Goal: Task Accomplishment & Management: Use online tool/utility

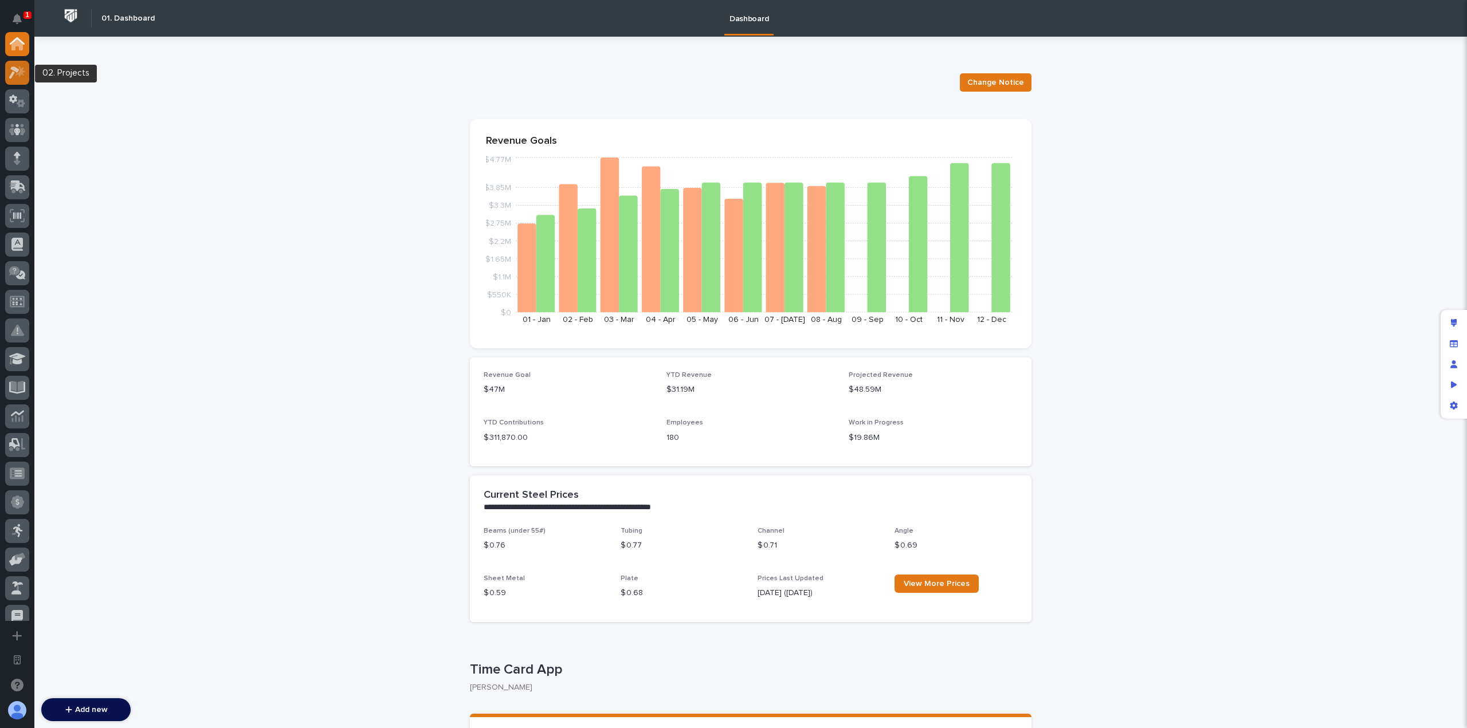
click at [16, 68] on icon at bounding box center [14, 72] width 10 height 13
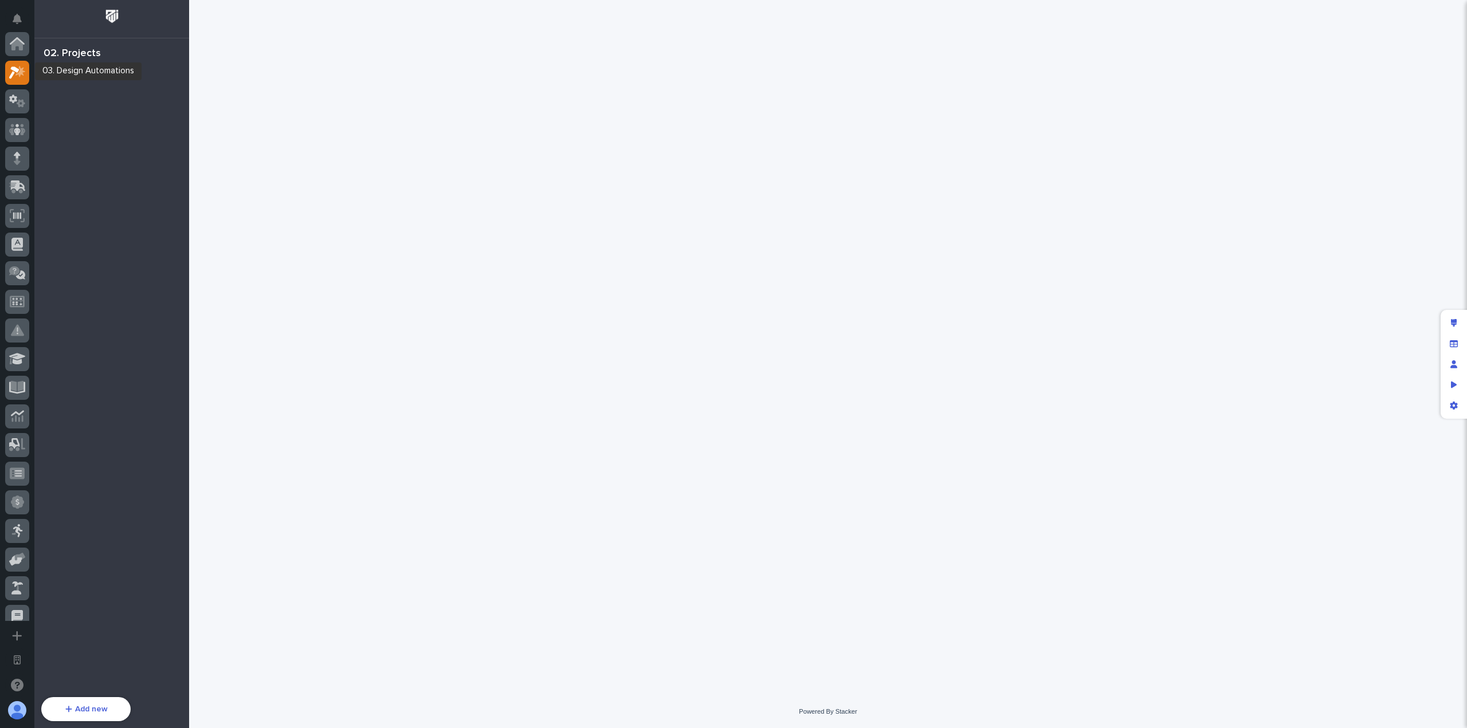
scroll to position [29, 0]
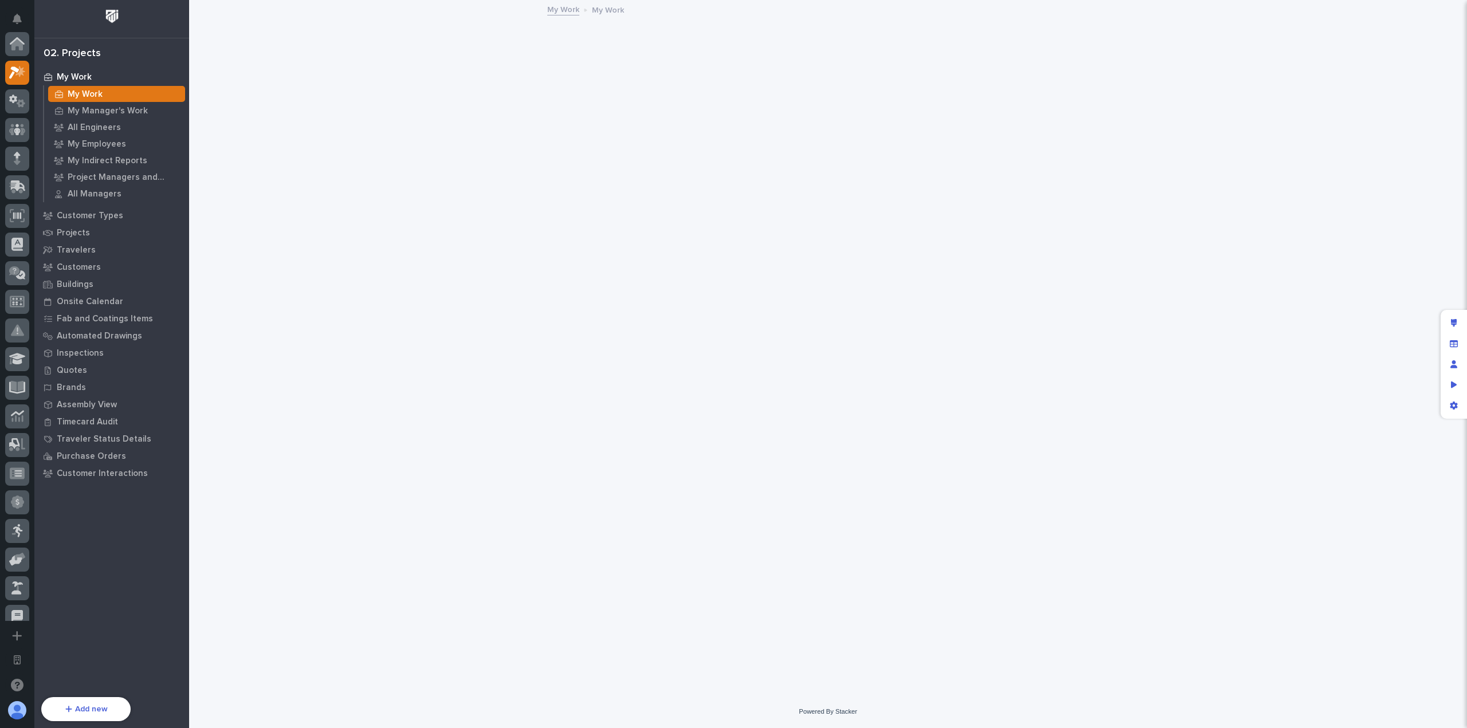
scroll to position [29, 0]
click at [99, 227] on div "Projects" at bounding box center [111, 233] width 149 height 16
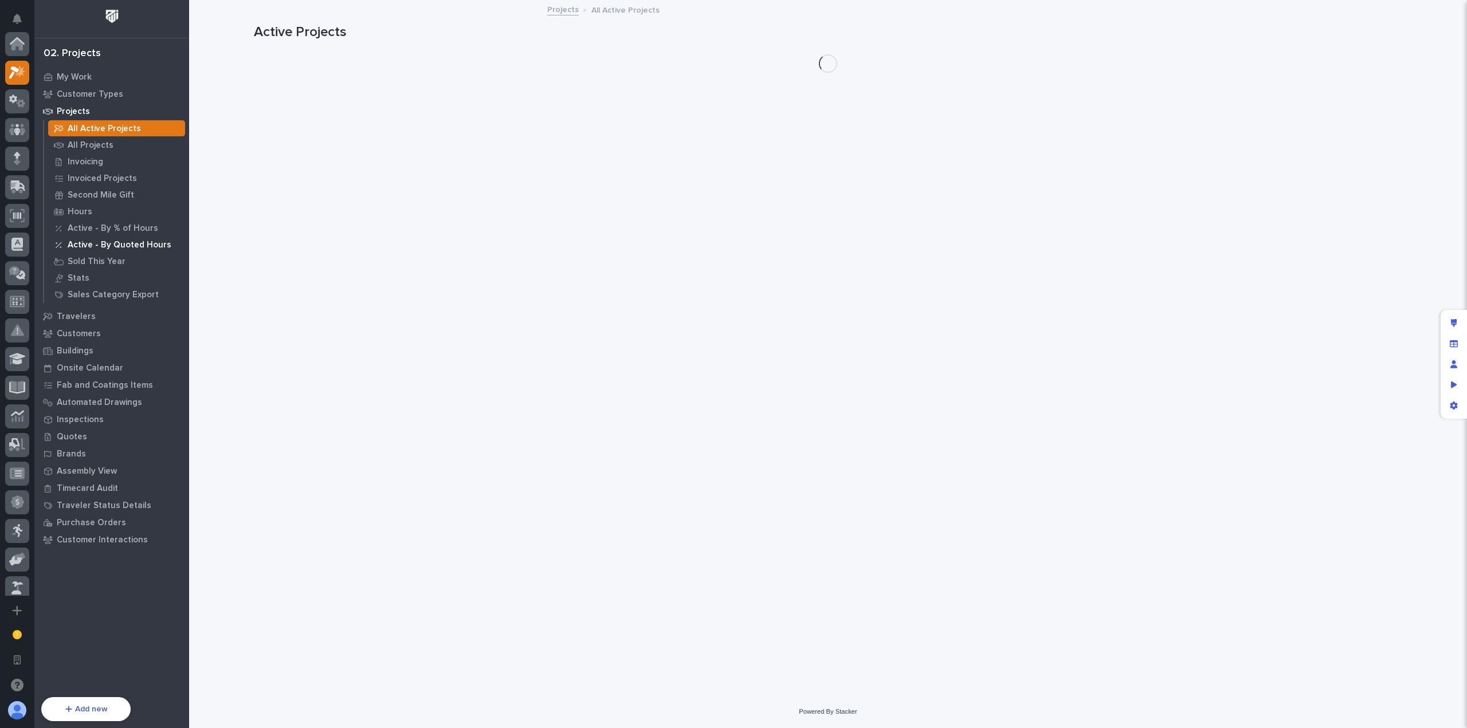
scroll to position [29, 0]
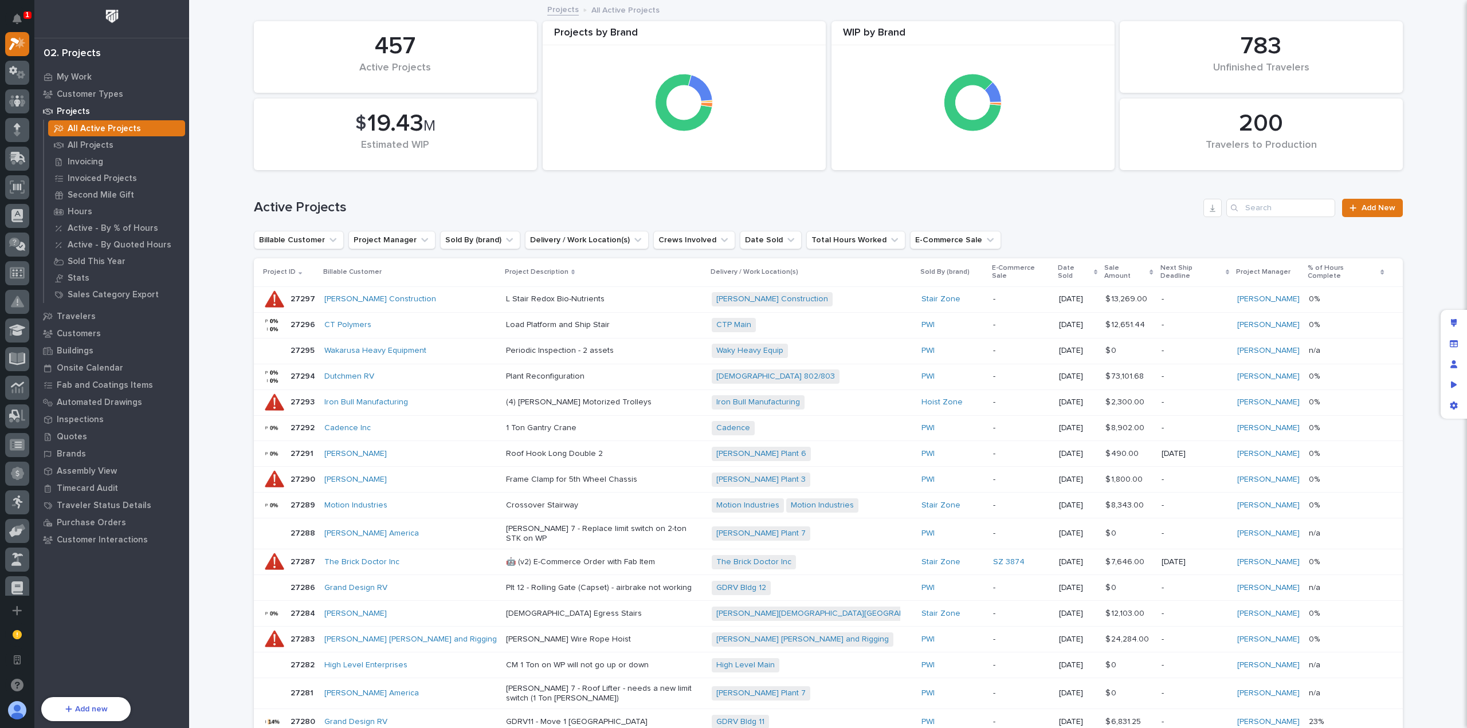
click at [560, 346] on p "Periodic Inspection - 2 assets" at bounding box center [604, 351] width 197 height 10
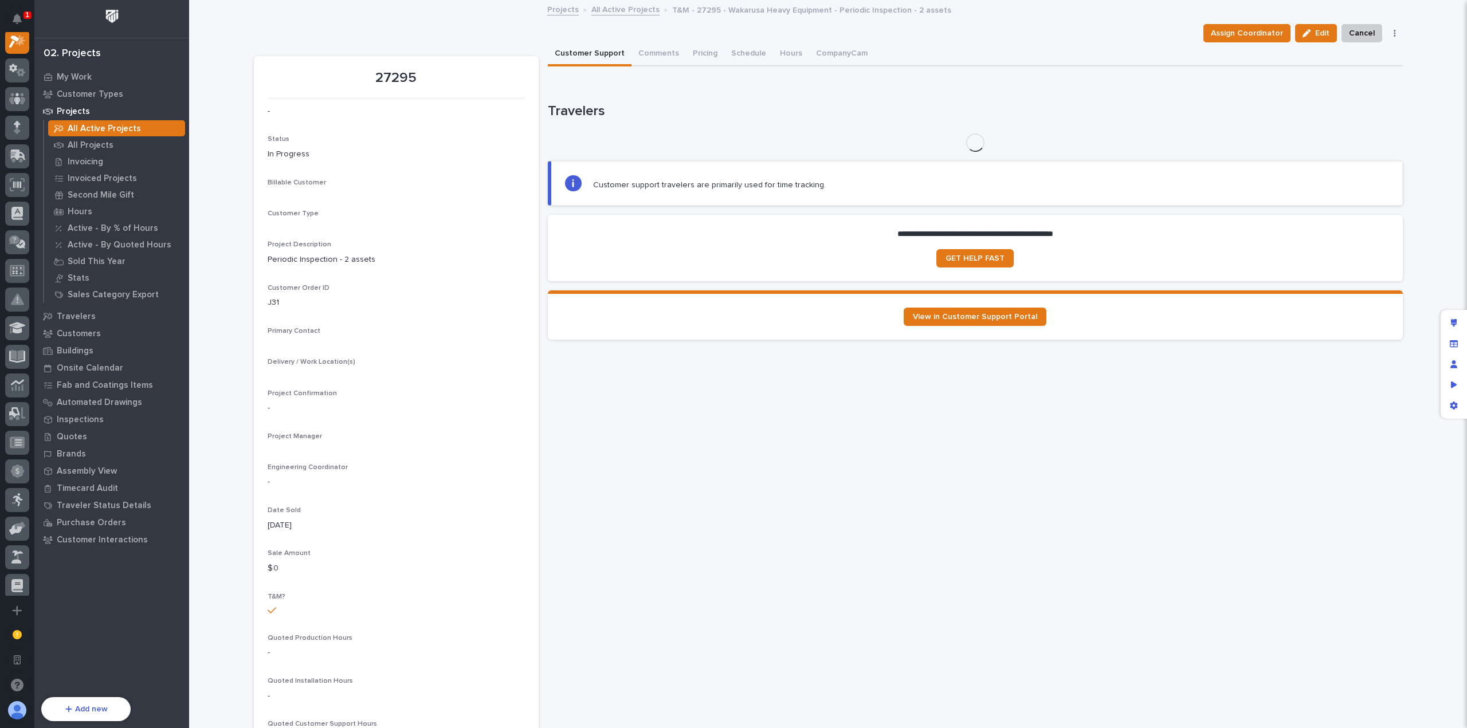
scroll to position [29, 0]
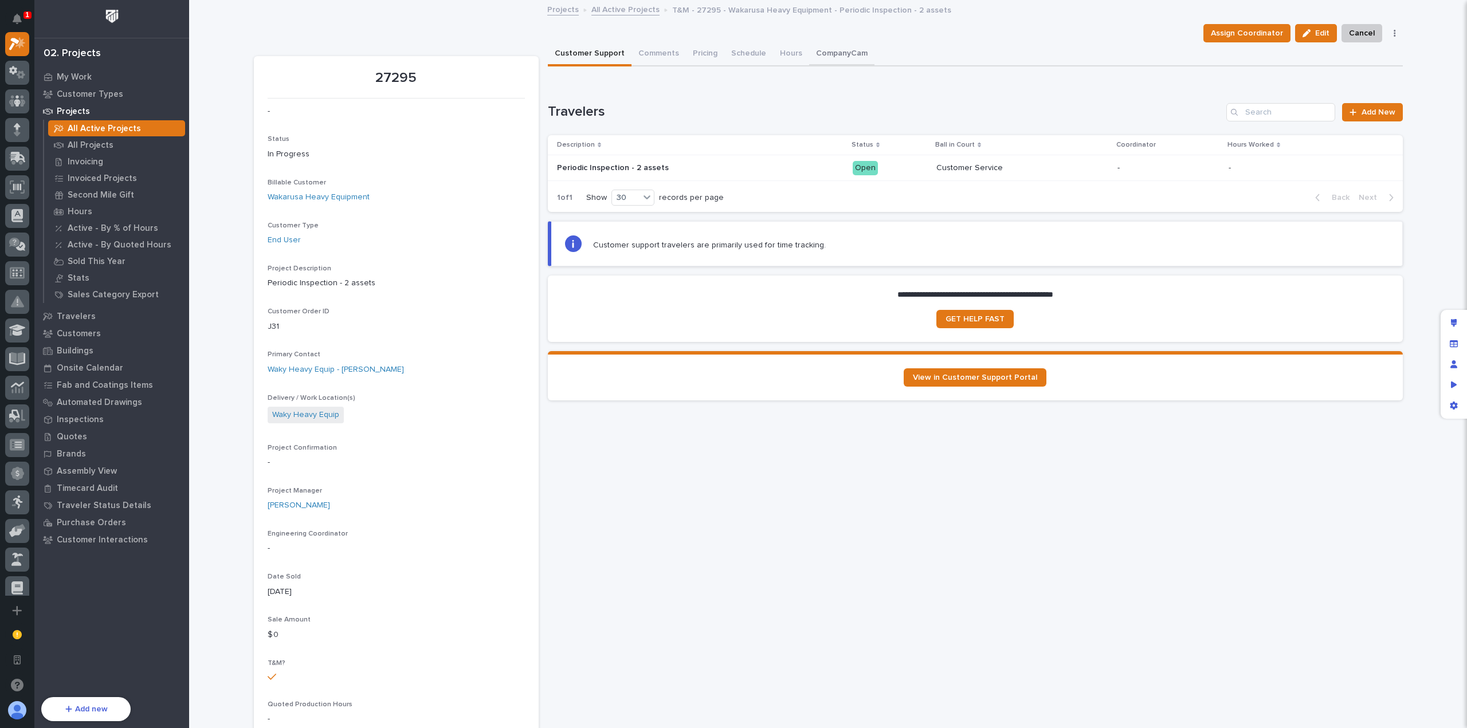
click at [815, 54] on button "CompanyCam" at bounding box center [841, 54] width 65 height 24
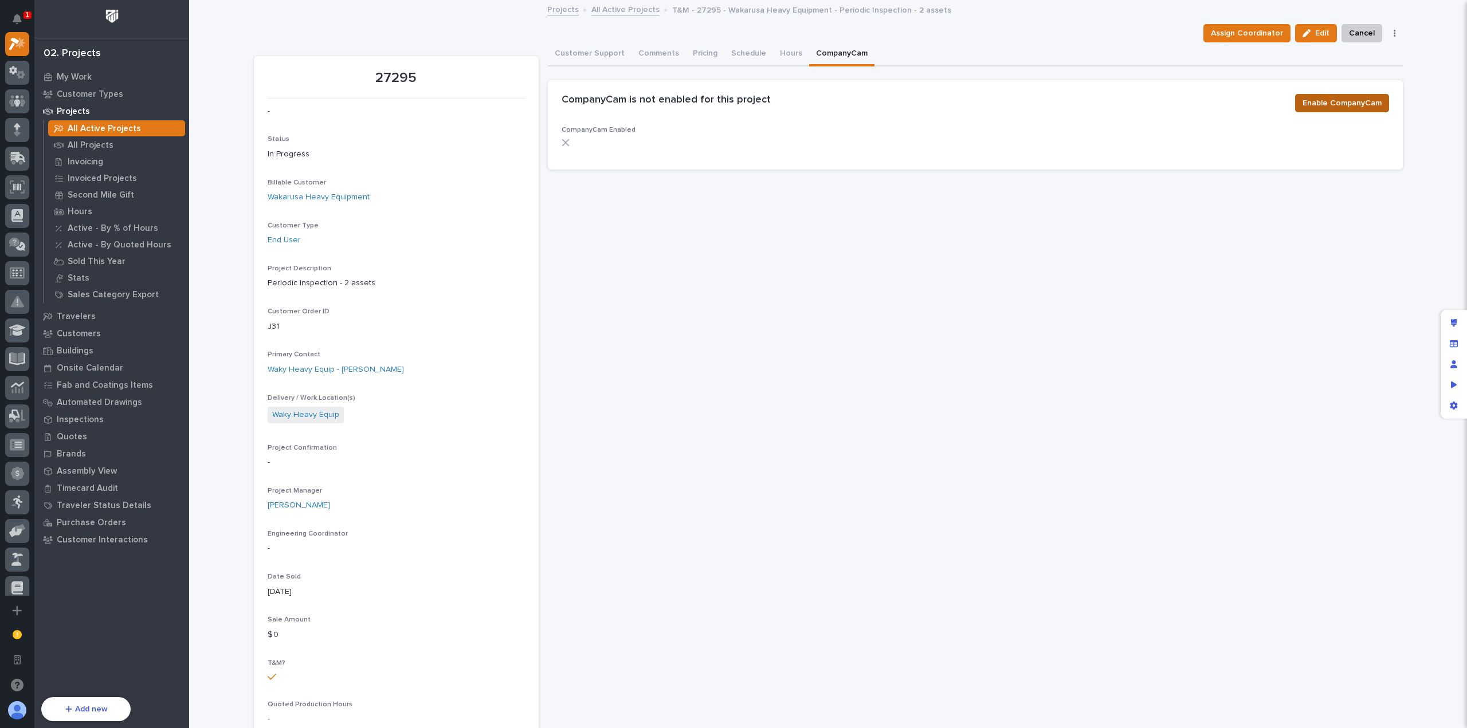
click at [1356, 104] on span "Enable CompanyCam" at bounding box center [1342, 103] width 79 height 14
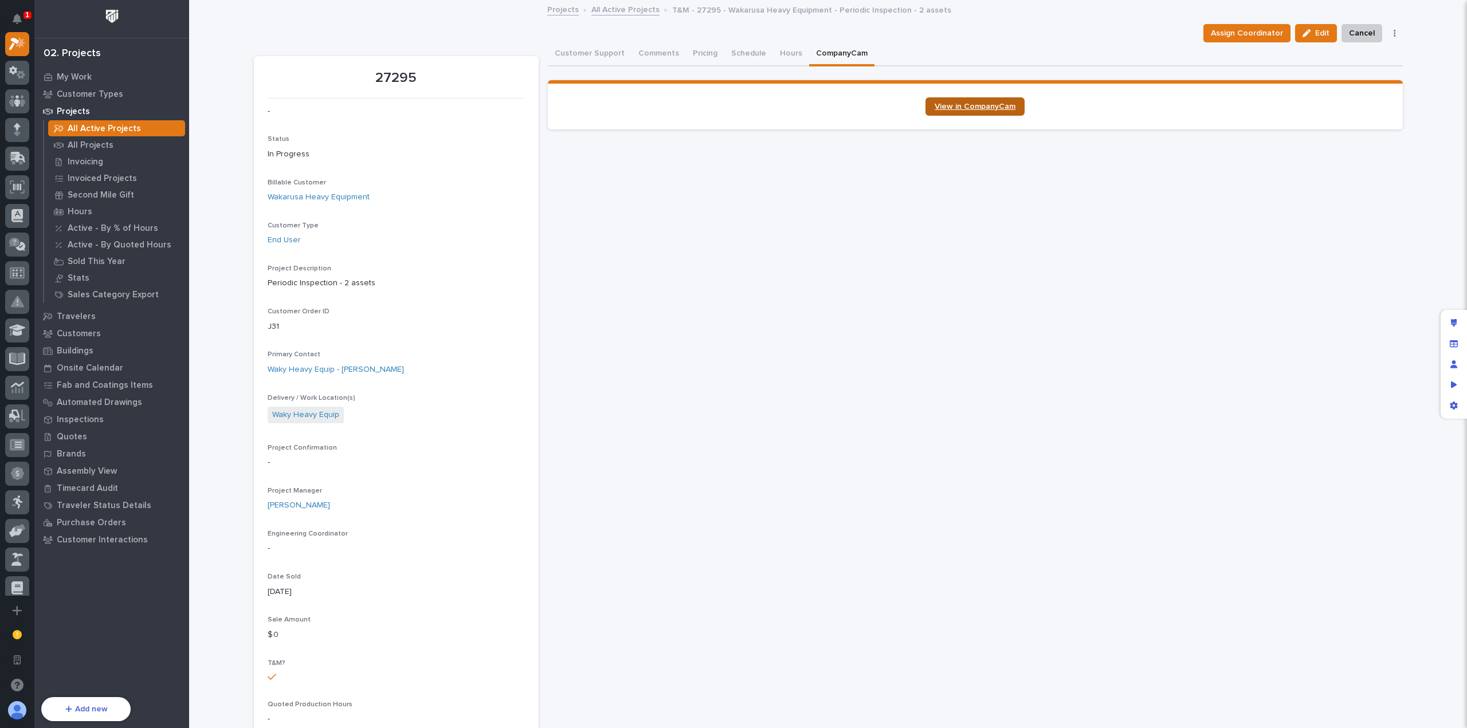
click at [982, 104] on span "View in CompanyCam" at bounding box center [975, 107] width 81 height 8
click at [19, 50] on div at bounding box center [17, 44] width 24 height 24
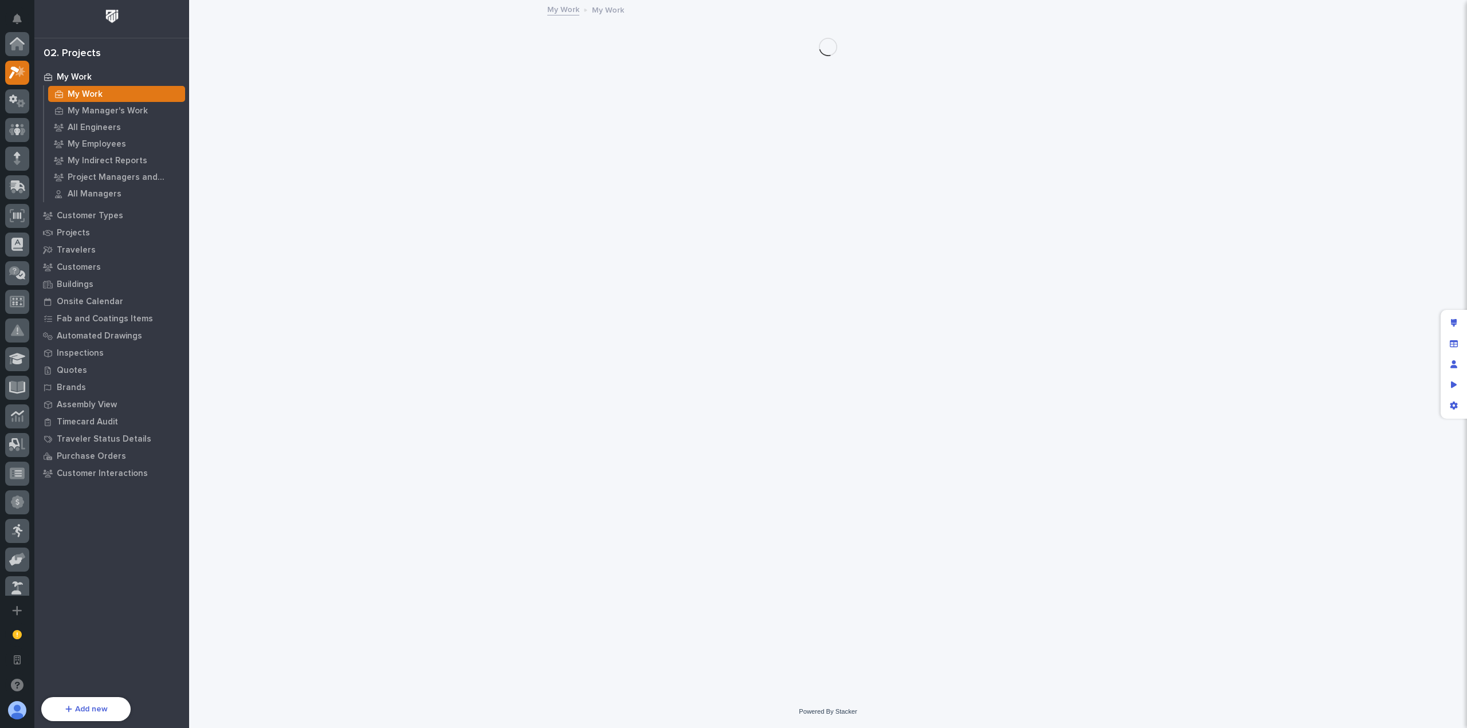
scroll to position [29, 0]
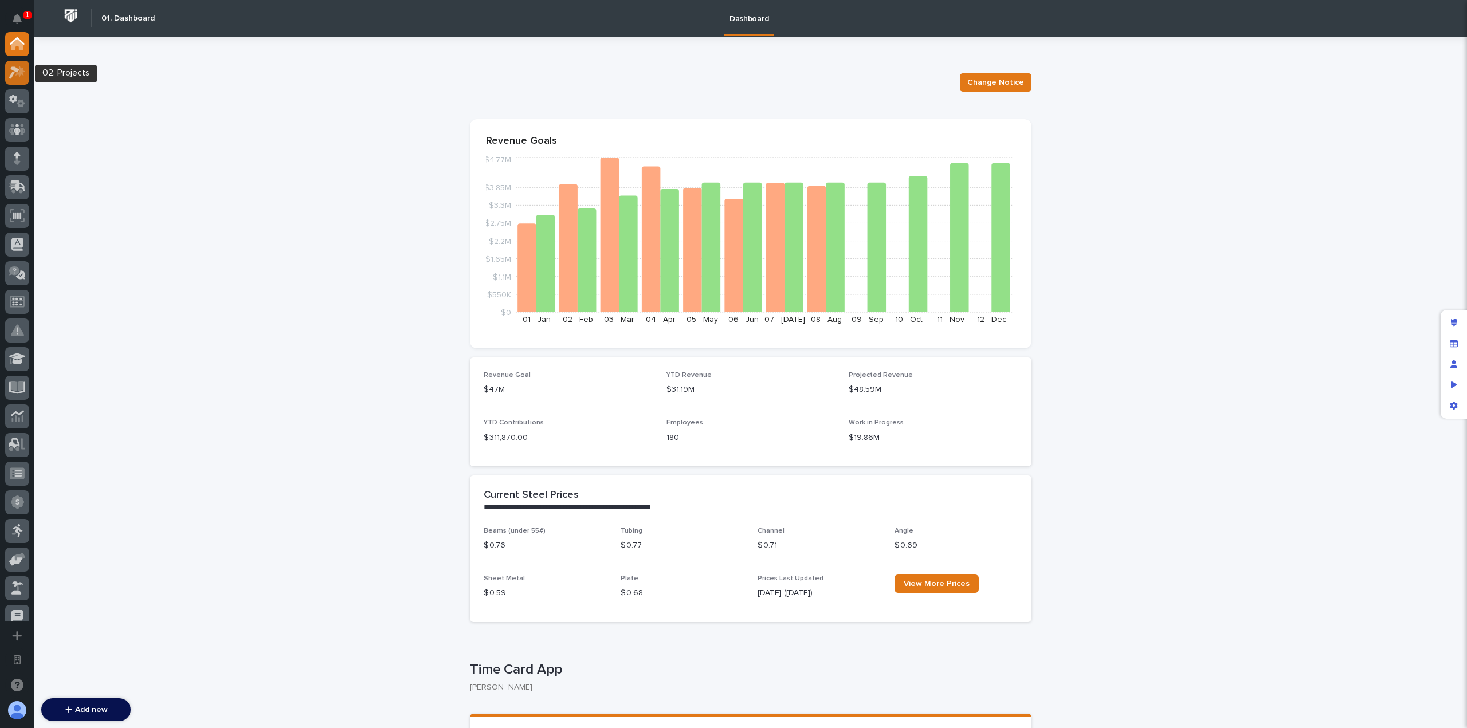
click at [14, 76] on icon at bounding box center [17, 72] width 17 height 13
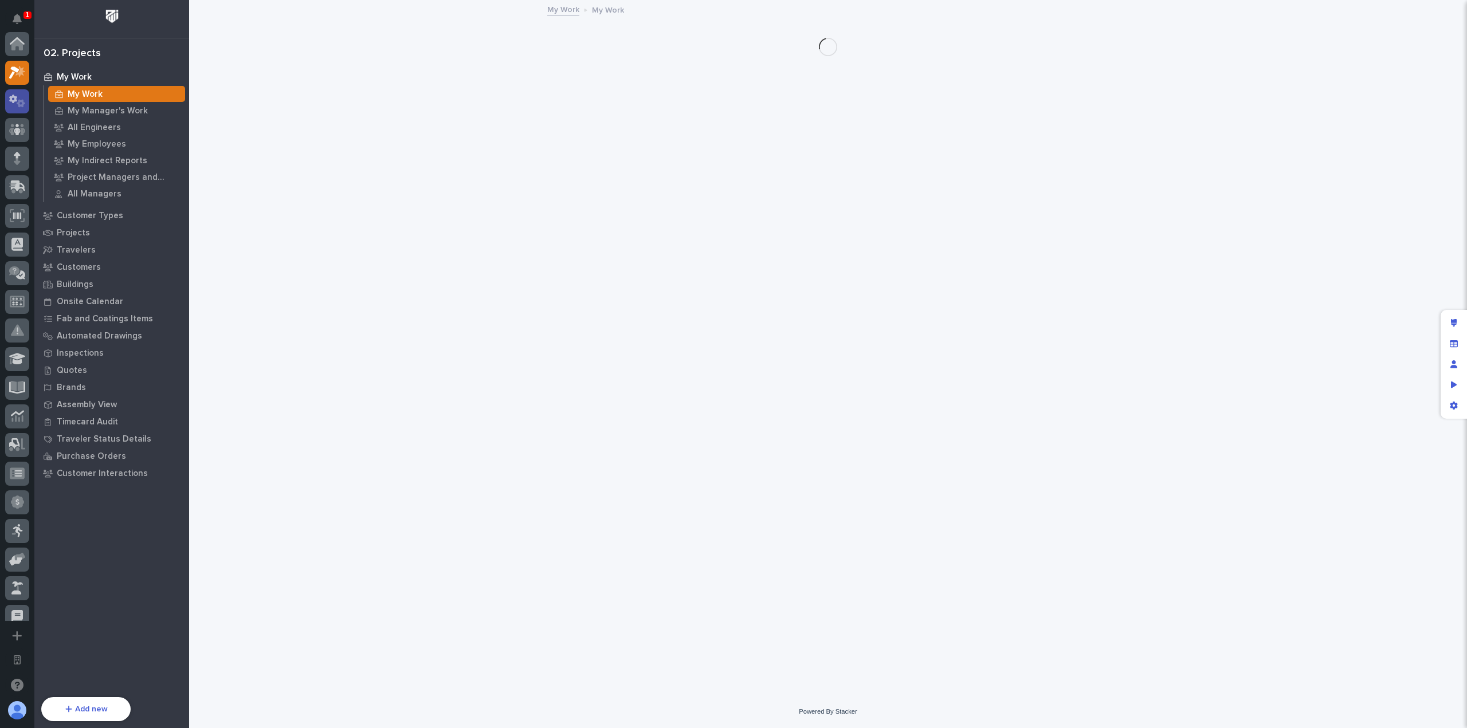
scroll to position [29, 0]
click at [19, 76] on icon at bounding box center [21, 74] width 9 height 8
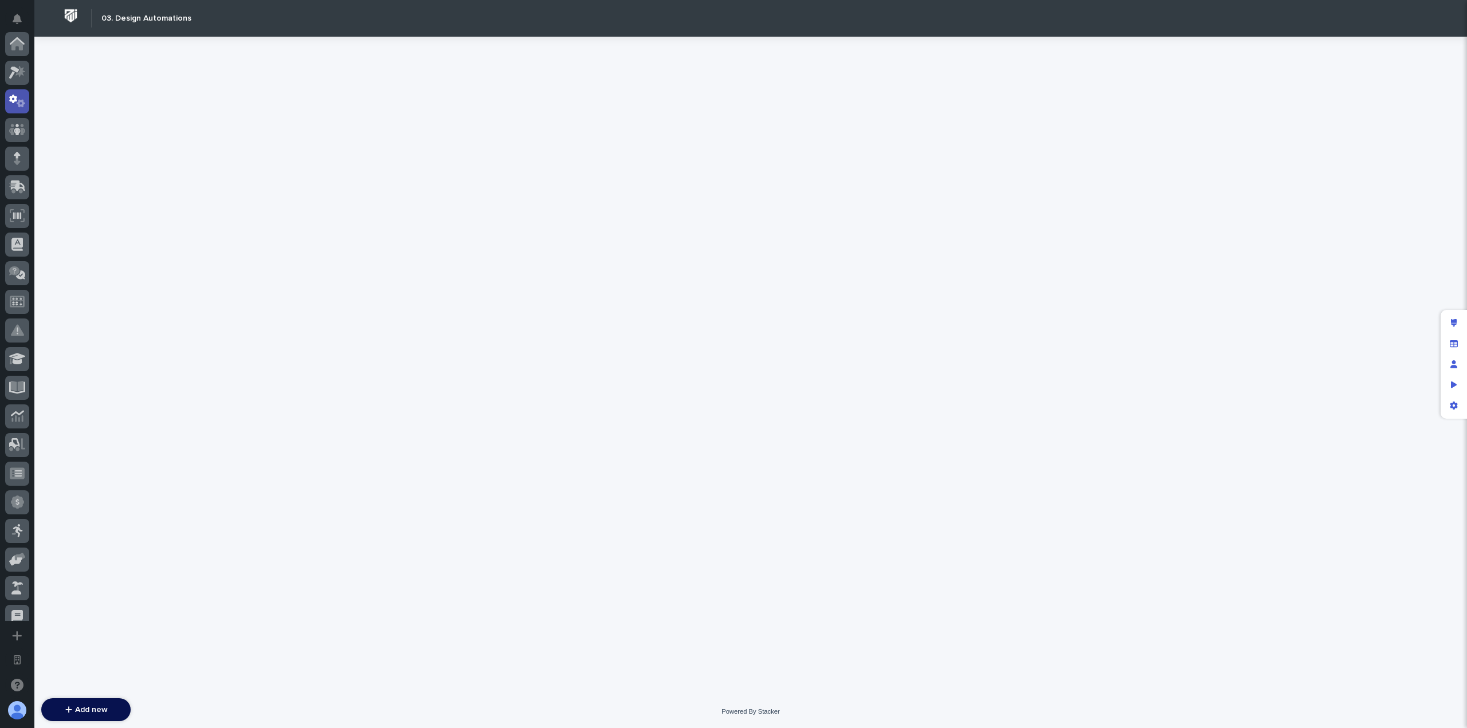
scroll to position [57, 0]
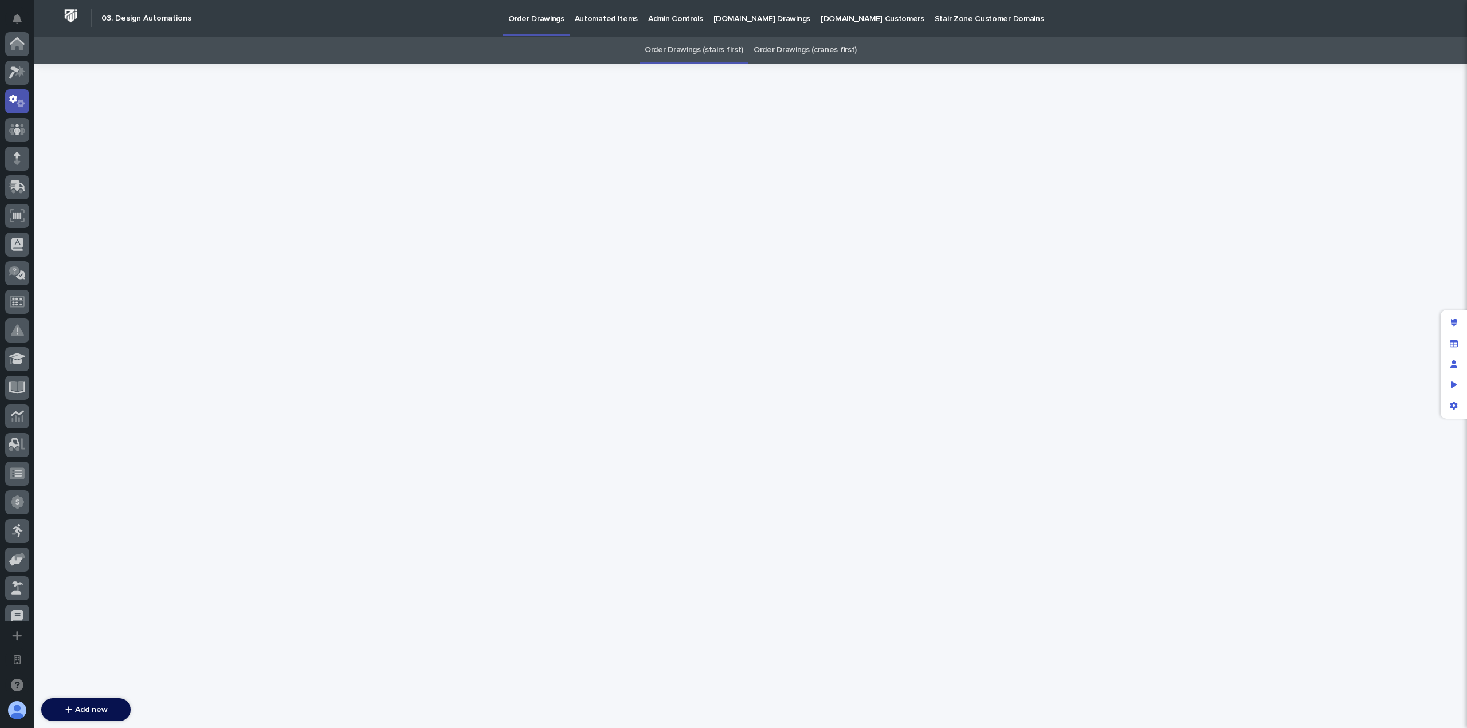
scroll to position [57, 0]
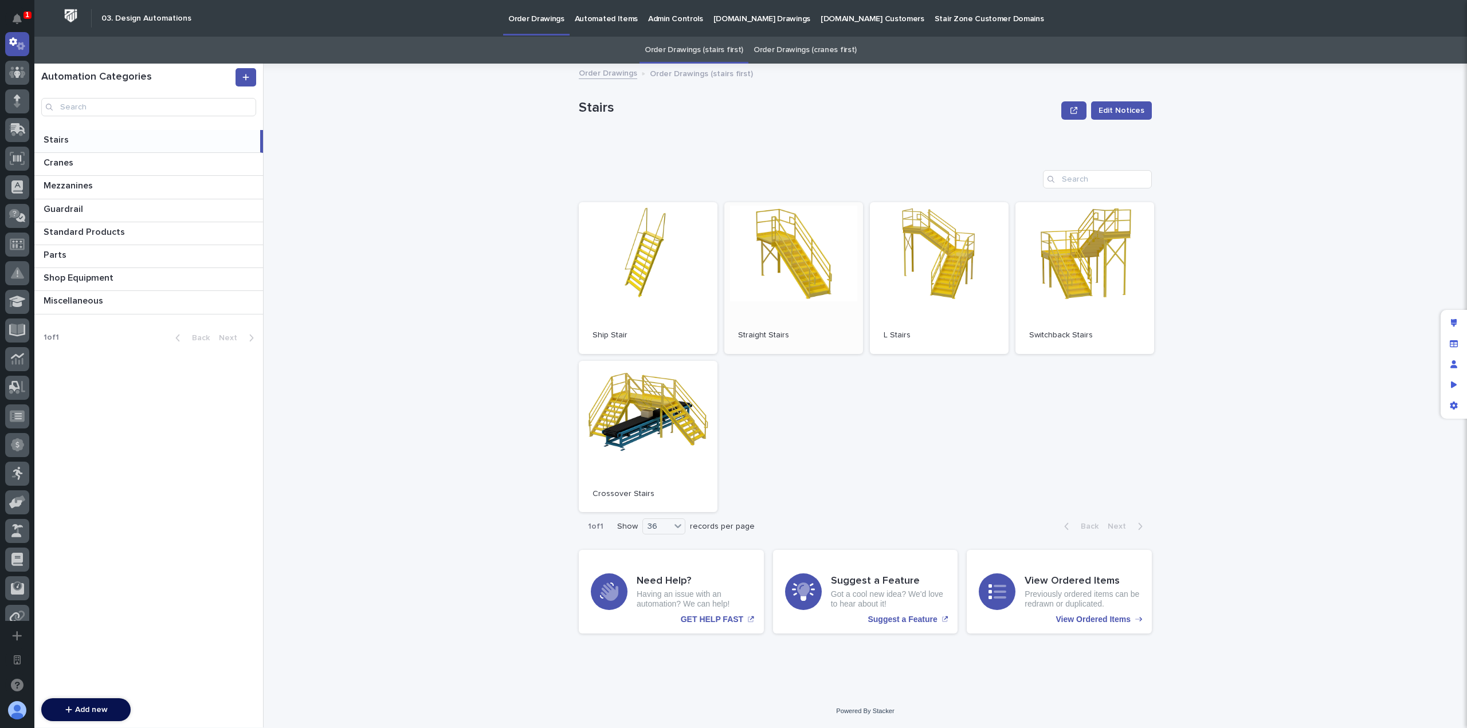
click at [777, 247] on link "Open" at bounding box center [793, 278] width 139 height 152
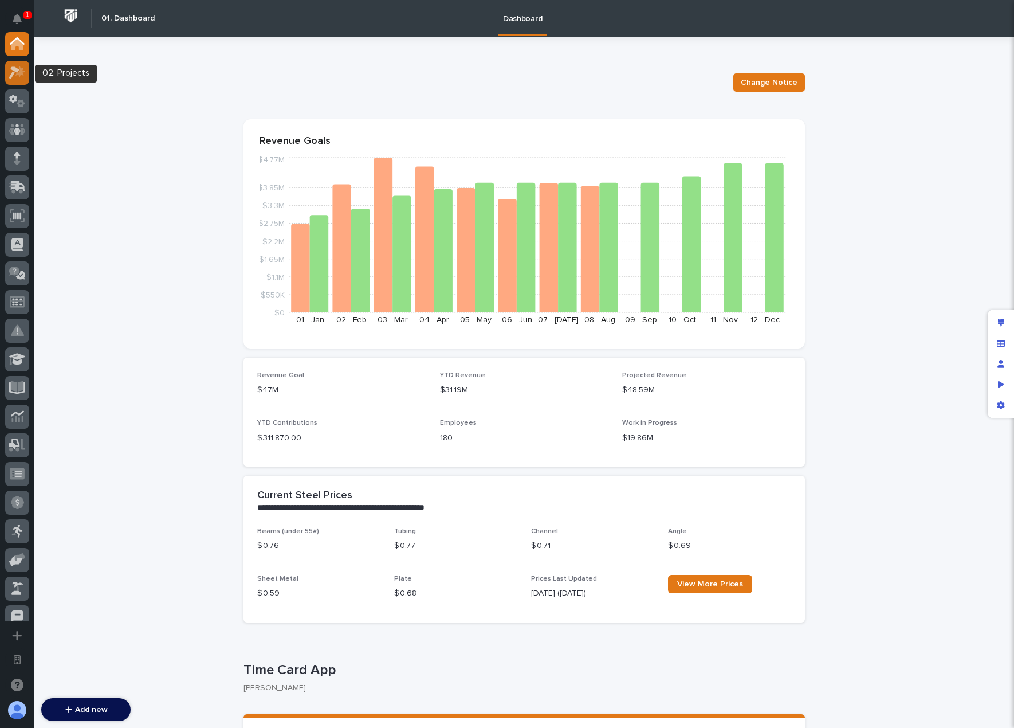
click at [21, 74] on icon at bounding box center [17, 72] width 17 height 13
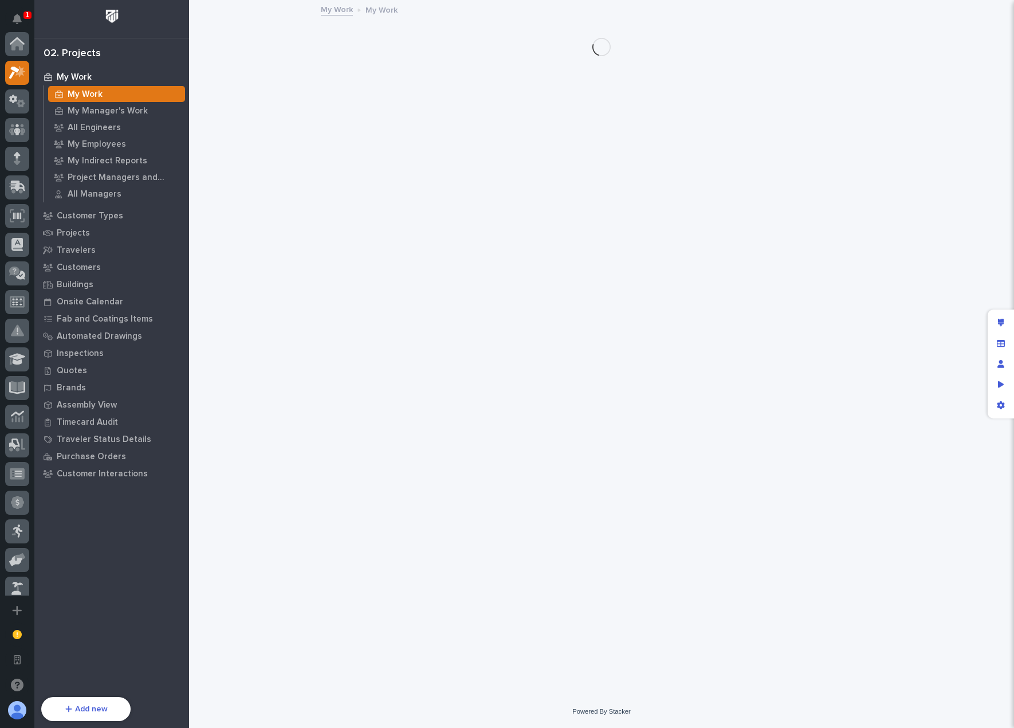
scroll to position [29, 0]
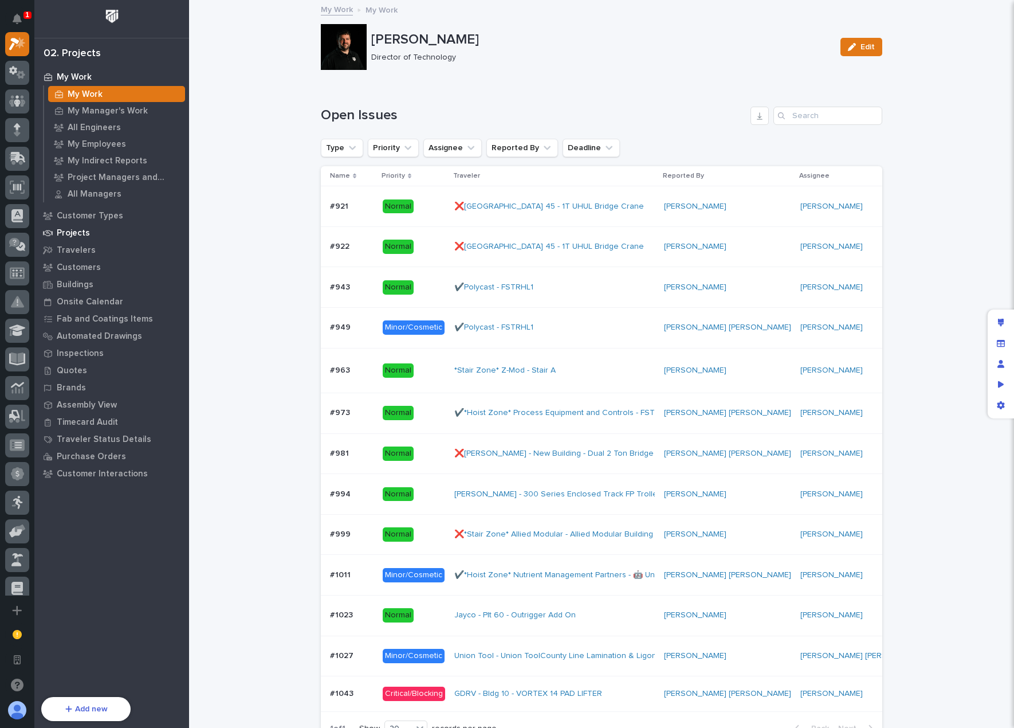
click at [81, 234] on p "Projects" at bounding box center [73, 233] width 33 height 10
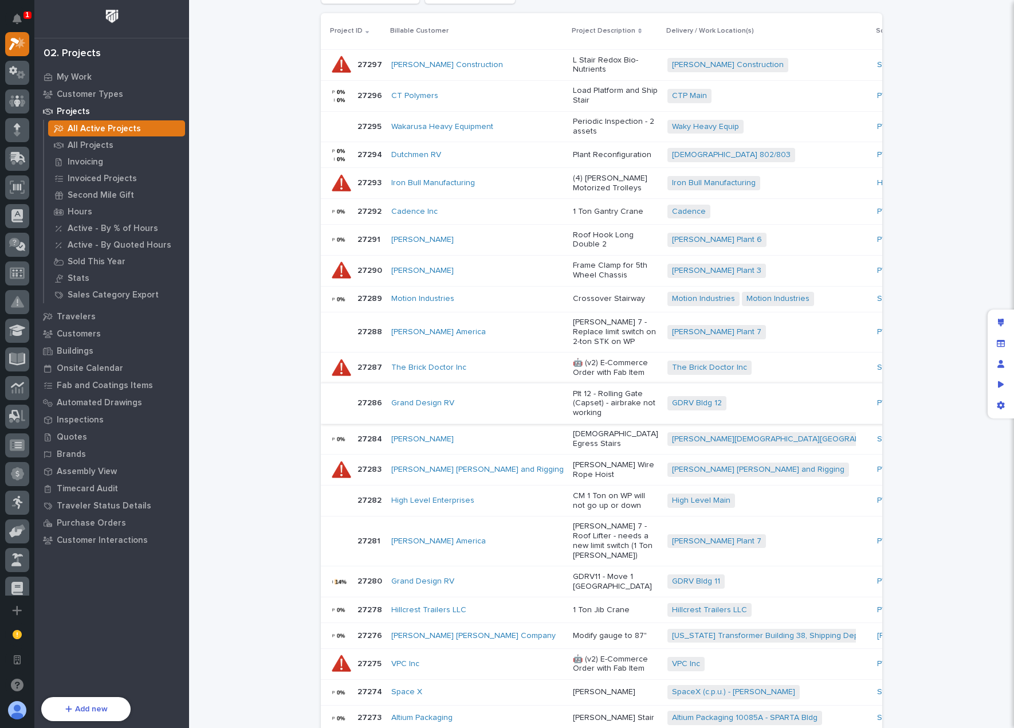
scroll to position [287, 0]
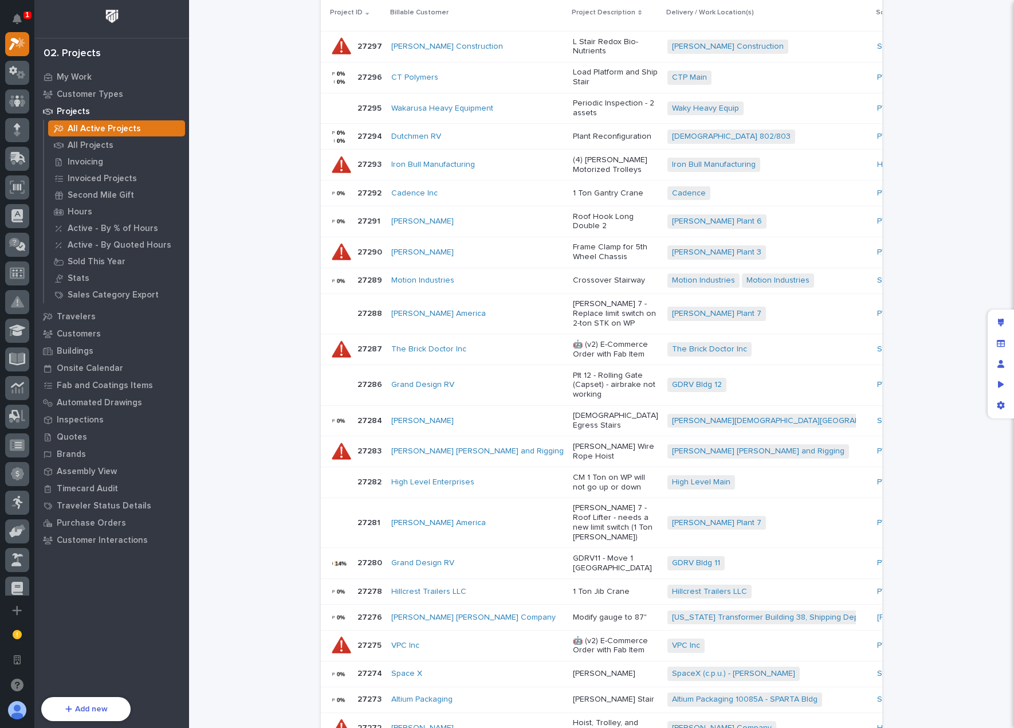
click at [573, 359] on p "🤖 (v2) E-Commerce Order with Fab Item" at bounding box center [615, 349] width 85 height 19
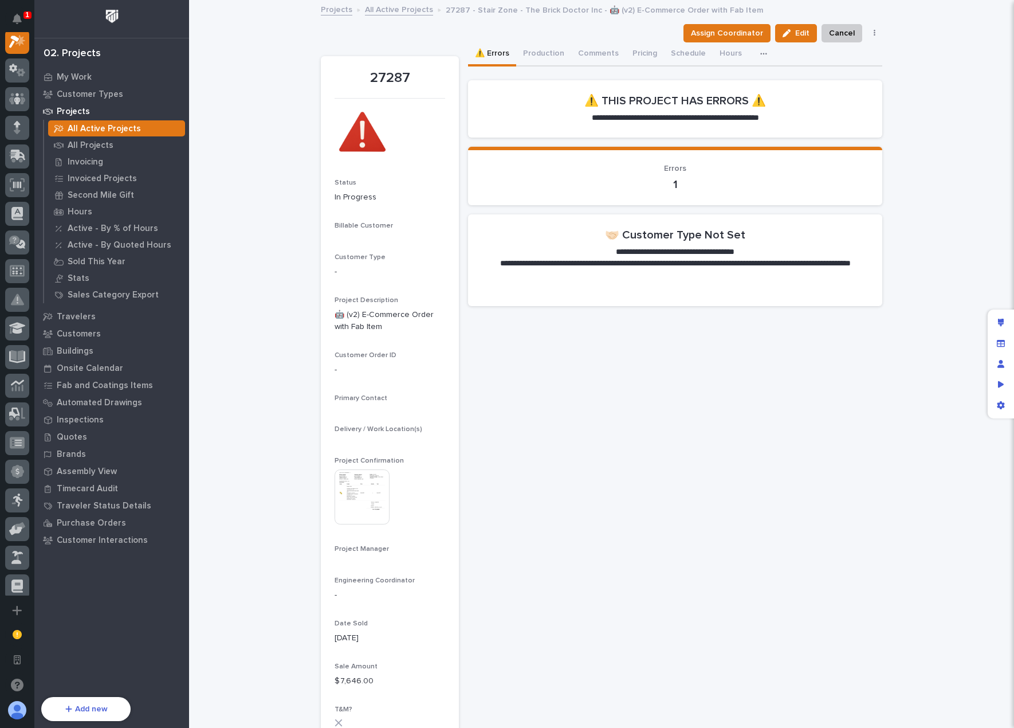
scroll to position [29, 0]
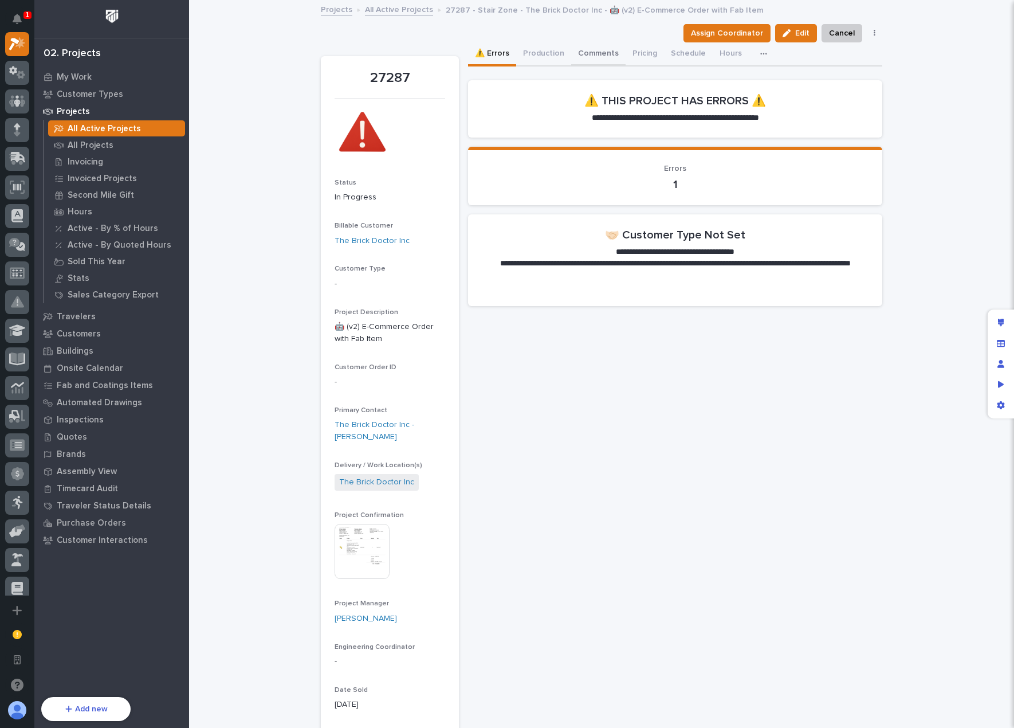
drag, startPoint x: 532, startPoint y: 48, endPoint x: 581, endPoint y: 64, distance: 51.3
click at [532, 48] on button "Production" at bounding box center [543, 54] width 55 height 24
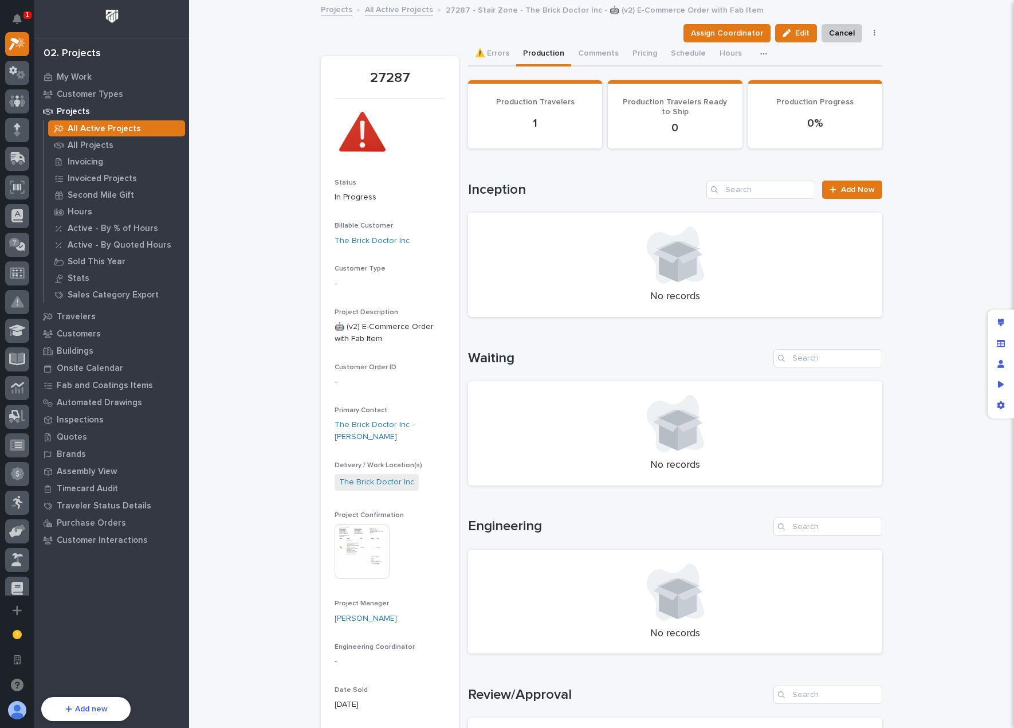
click at [760, 50] on icon "button" at bounding box center [763, 54] width 7 height 8
click at [809, 55] on div "⚠️ Errors Production Comments Pricing Schedule Hours Shipping Costs CompanyCam" at bounding box center [675, 54] width 414 height 24
click at [756, 48] on button "button" at bounding box center [766, 53] width 25 height 23
click at [740, 105] on span "CompanyCam" at bounding box center [723, 104] width 52 height 10
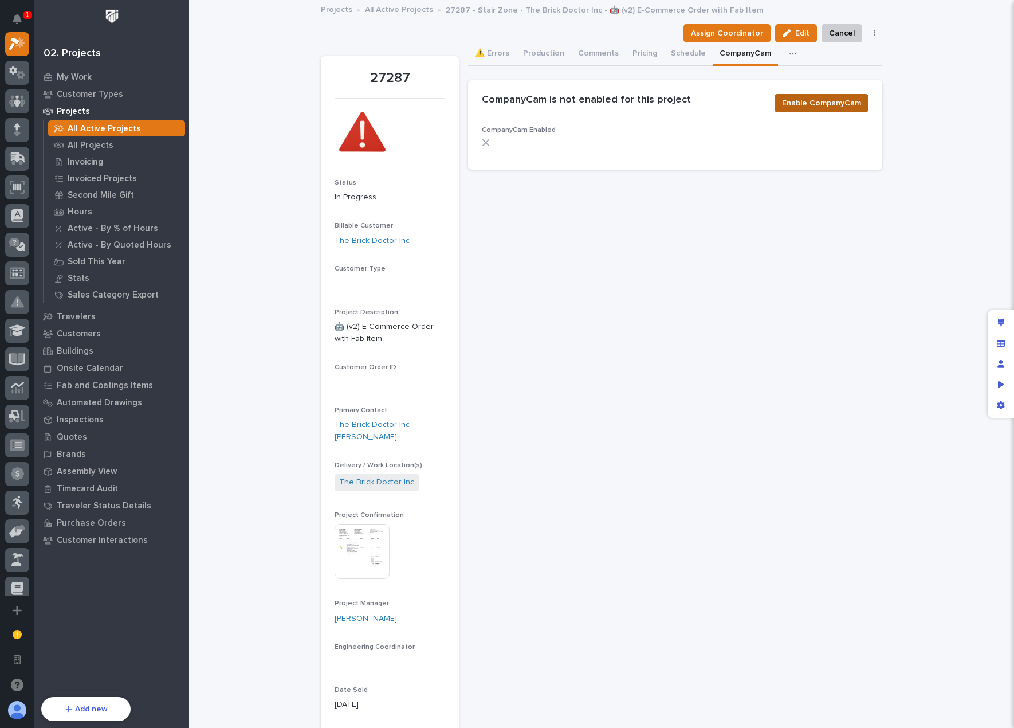
click at [824, 100] on span "Enable CompanyCam" at bounding box center [821, 103] width 79 height 14
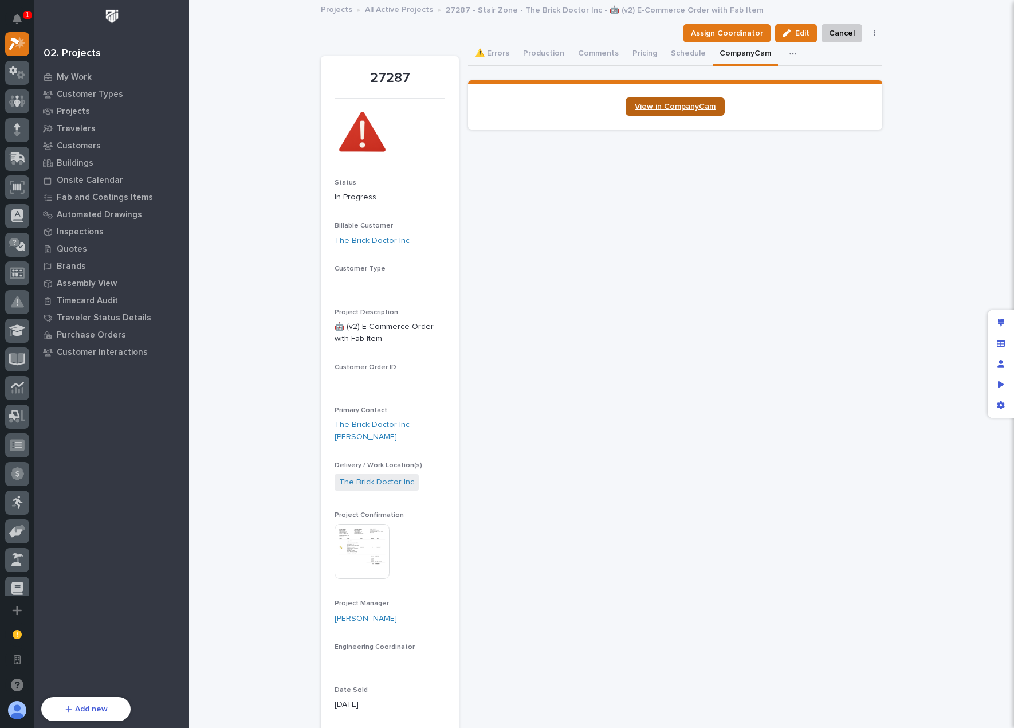
click at [668, 104] on span "View in CompanyCam" at bounding box center [675, 107] width 81 height 8
